Goal: Transaction & Acquisition: Purchase product/service

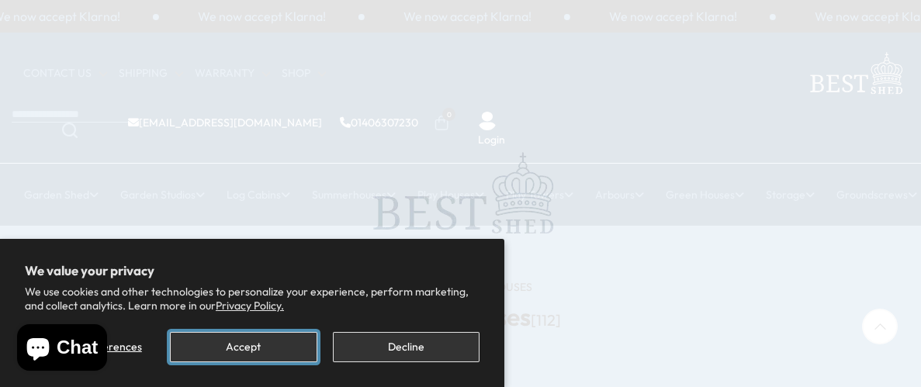
click at [262, 341] on button "Accept" at bounding box center [243, 347] width 147 height 30
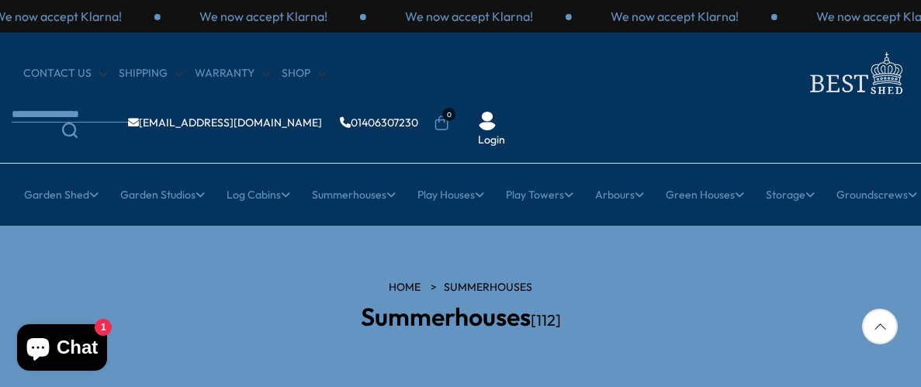
click at [516, 280] on link "Summerhouses" at bounding box center [488, 288] width 88 height 16
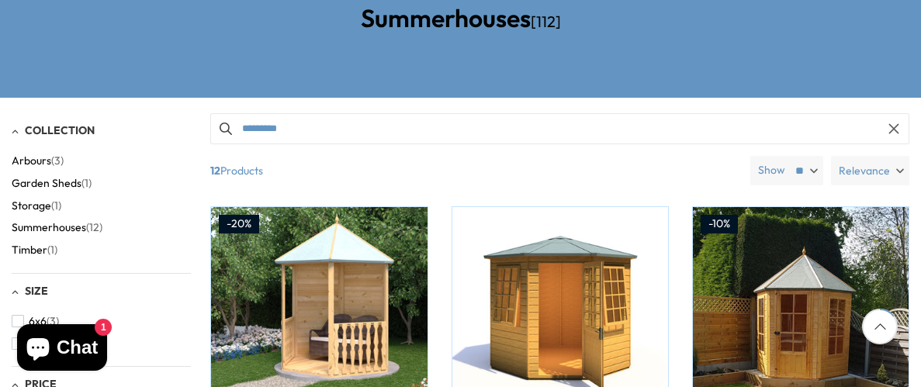
scroll to position [300, 0]
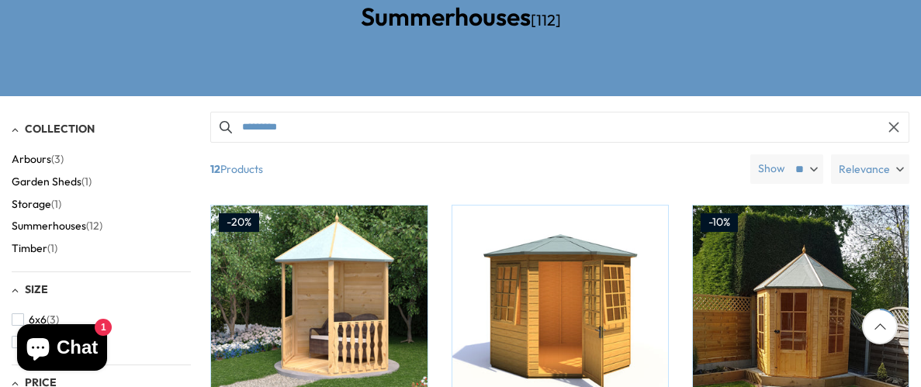
click at [75, 220] on span "Summerhouses" at bounding box center [49, 226] width 74 height 13
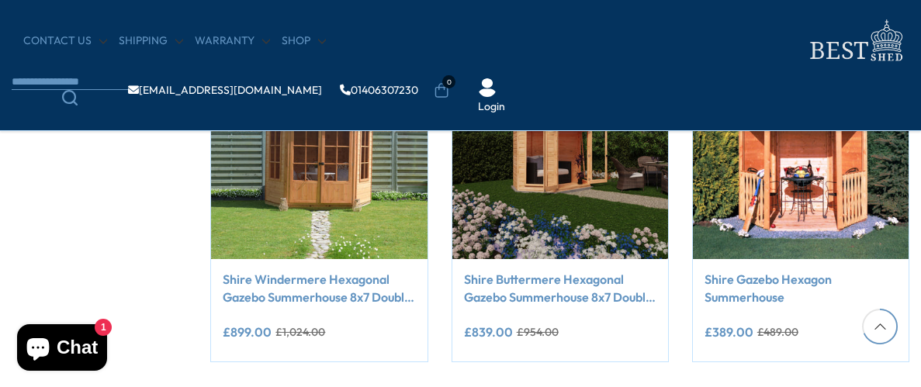
scroll to position [1335, 0]
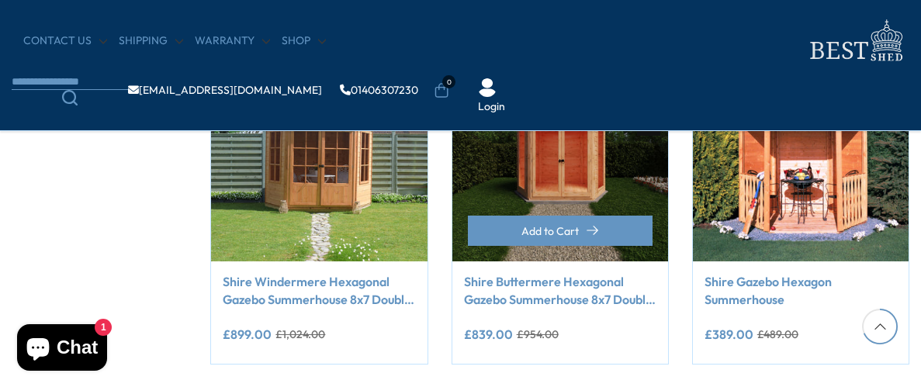
click at [525, 171] on img at bounding box center [560, 154] width 216 height 216
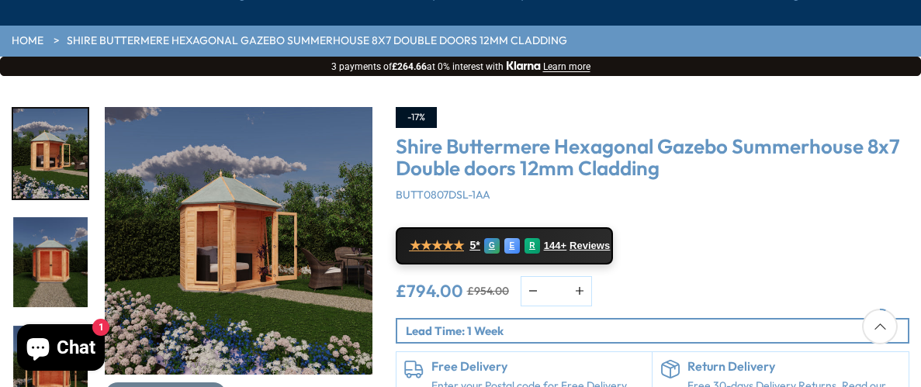
scroll to position [197, 0]
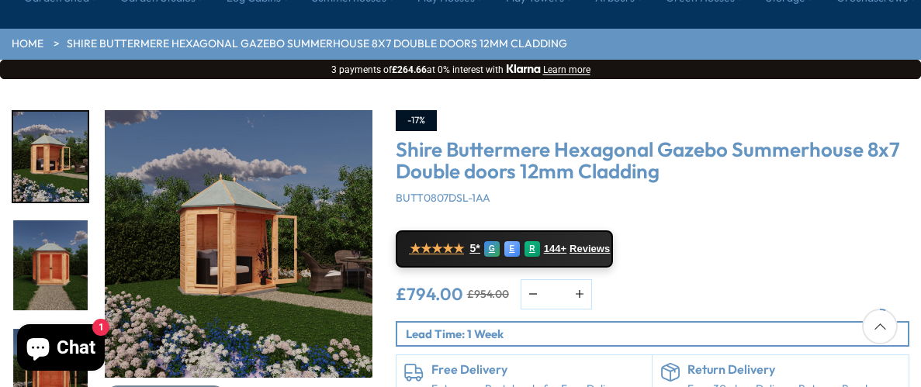
click at [223, 199] on img "1 / 9" at bounding box center [239, 244] width 268 height 268
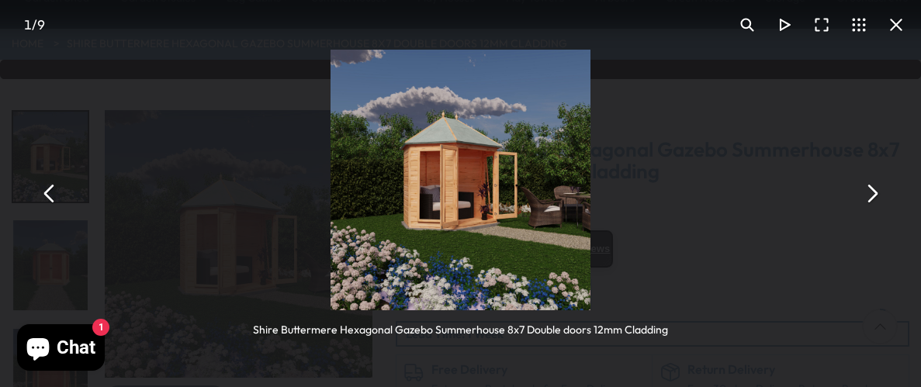
click at [872, 192] on button "You can close this modal content with the ESC key" at bounding box center [871, 193] width 37 height 37
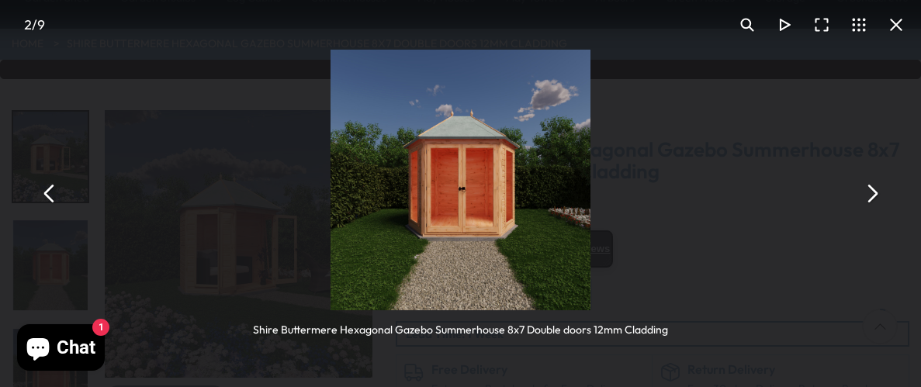
click at [872, 192] on button "You can close this modal content with the ESC key" at bounding box center [871, 193] width 37 height 37
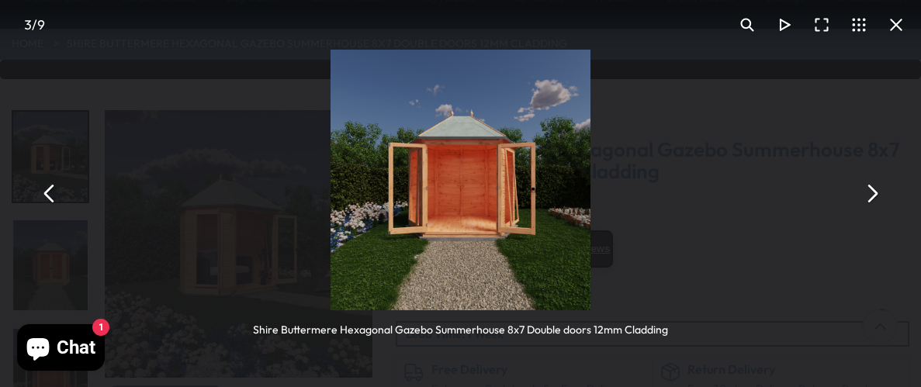
click at [872, 192] on button "You can close this modal content with the ESC key" at bounding box center [871, 193] width 37 height 37
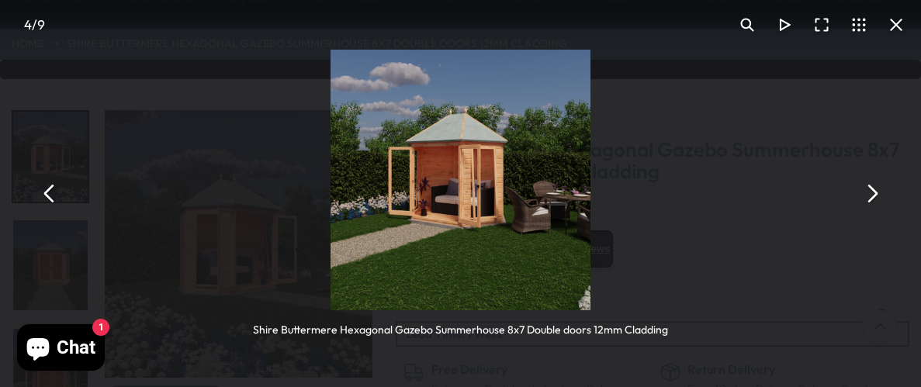
click at [872, 192] on button "You can close this modal content with the ESC key" at bounding box center [871, 193] width 37 height 37
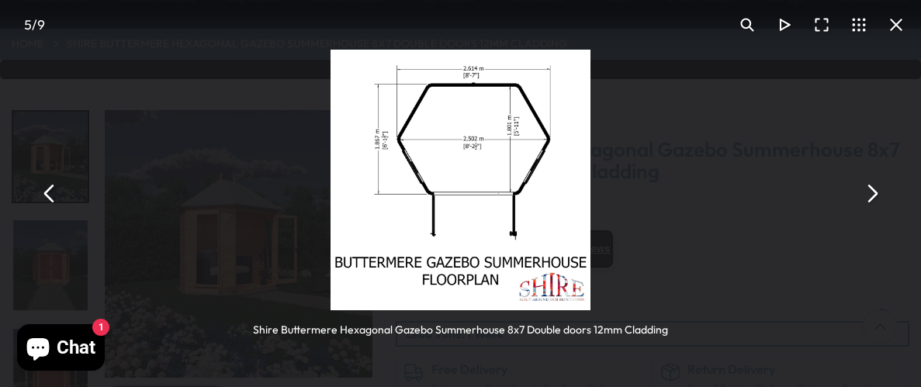
click at [872, 192] on button "You can close this modal content with the ESC key" at bounding box center [871, 193] width 37 height 37
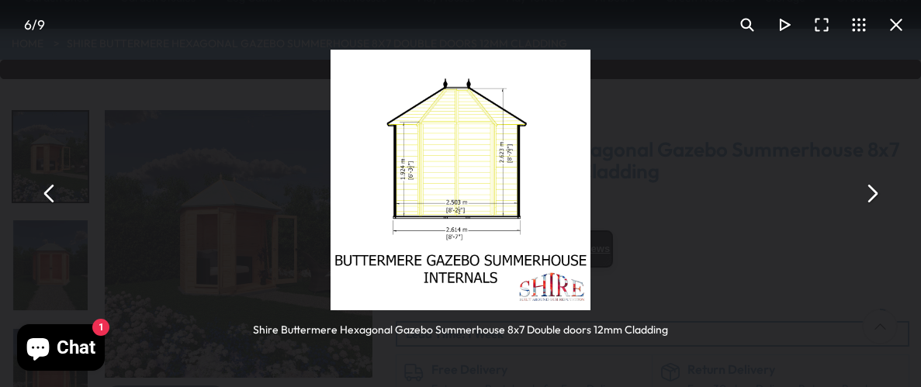
click at [872, 192] on button "You can close this modal content with the ESC key" at bounding box center [871, 193] width 37 height 37
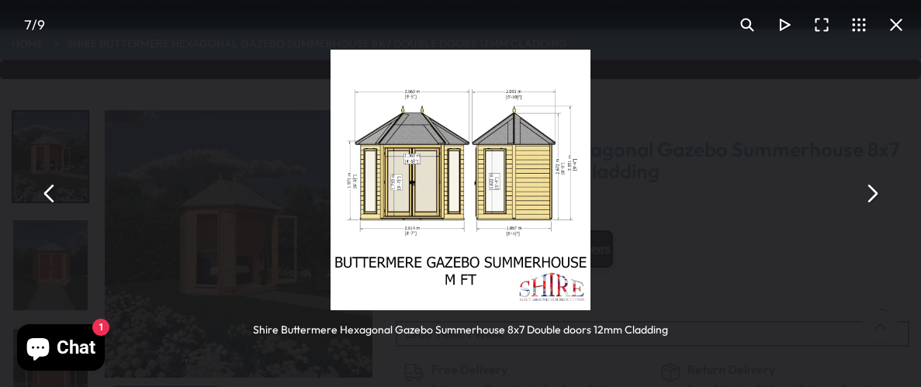
click at [872, 192] on button "You can close this modal content with the ESC key" at bounding box center [871, 193] width 37 height 37
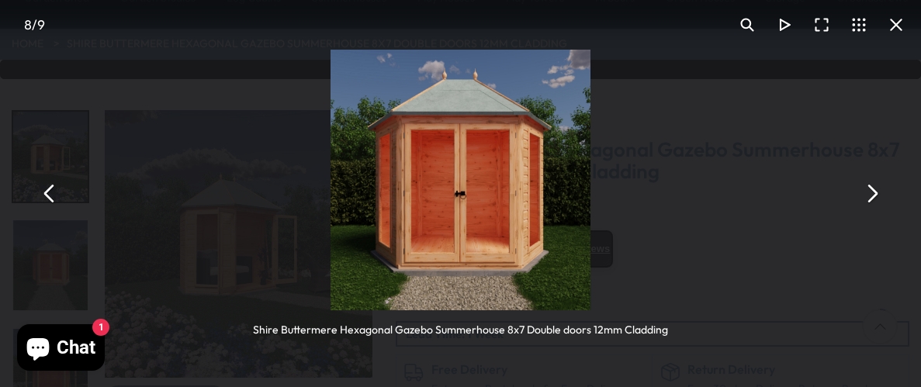
click at [872, 192] on button "You can close this modal content with the ESC key" at bounding box center [871, 193] width 37 height 37
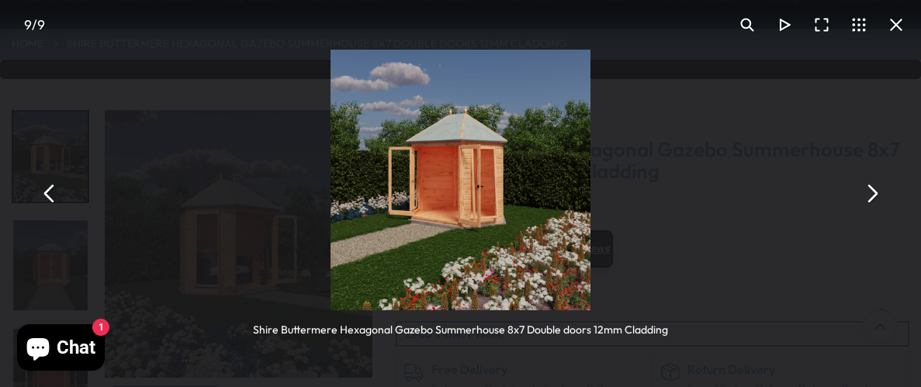
click at [872, 192] on button "You can close this modal content with the ESC key" at bounding box center [871, 193] width 37 height 37
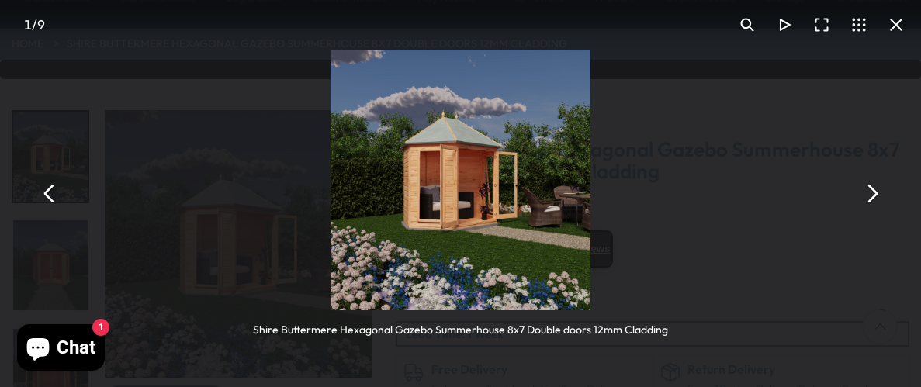
click at [892, 21] on button "You can close this modal content with the ESC key" at bounding box center [896, 24] width 37 height 37
